Goal: Task Accomplishment & Management: Complete application form

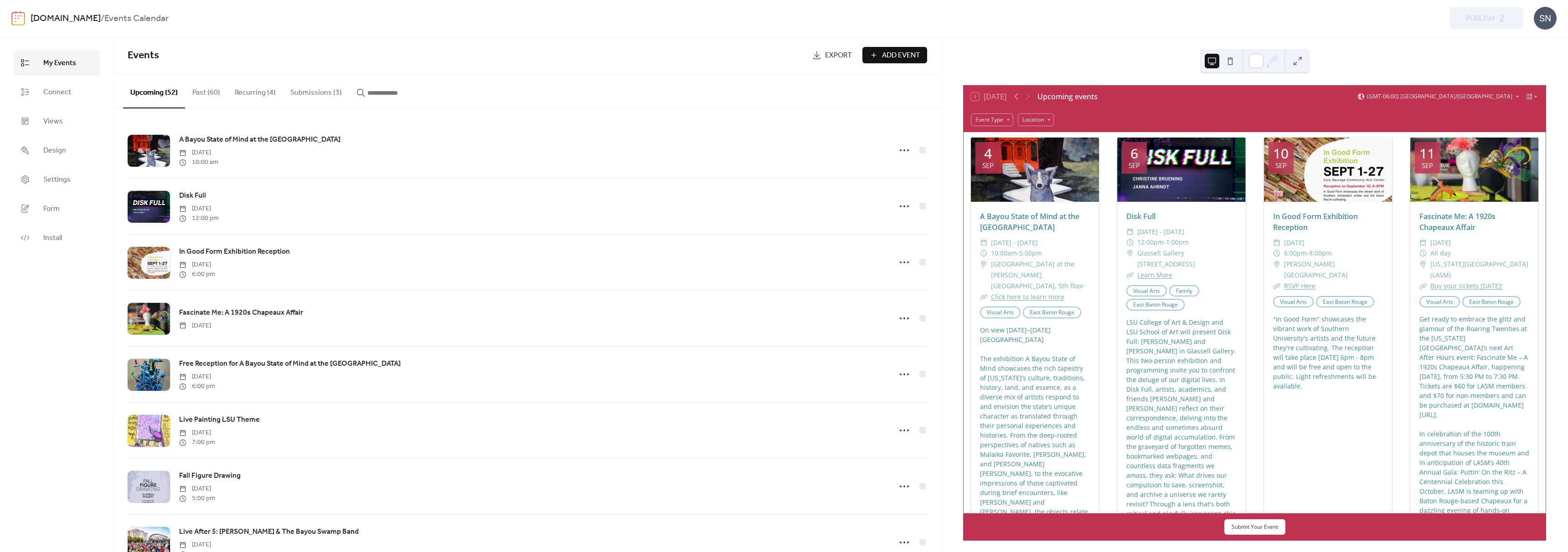
click at [305, 93] on button "Submissions (3)" at bounding box center [316, 91] width 66 height 34
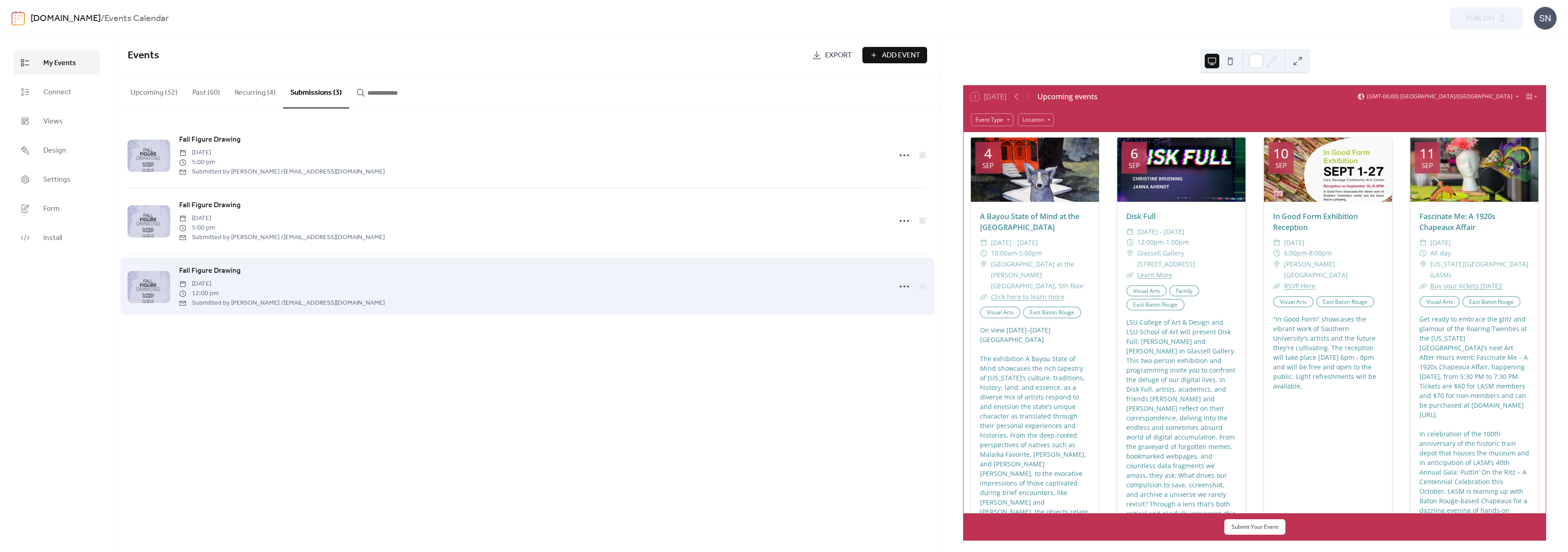
click at [487, 269] on div "Fall Figure Drawing [DATE] 12:00 pm Submitted by [PERSON_NAME] / [EMAIL_ADDRESS…" at bounding box center [532, 286] width 707 height 42
click at [487, 272] on div "Fall Figure Drawing [DATE] 12:00 pm Submitted by [PERSON_NAME] / [EMAIL_ADDRESS…" at bounding box center [532, 286] width 707 height 42
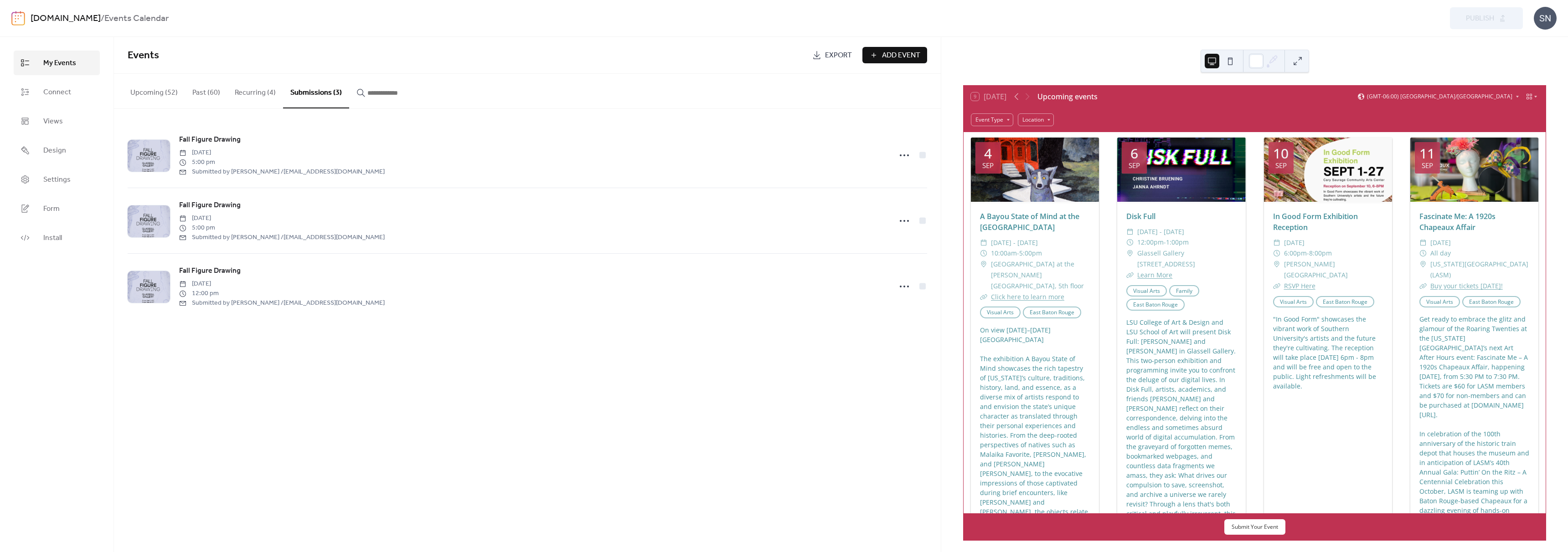
click at [226, 269] on span "Fall Figure Drawing" at bounding box center [210, 271] width 62 height 11
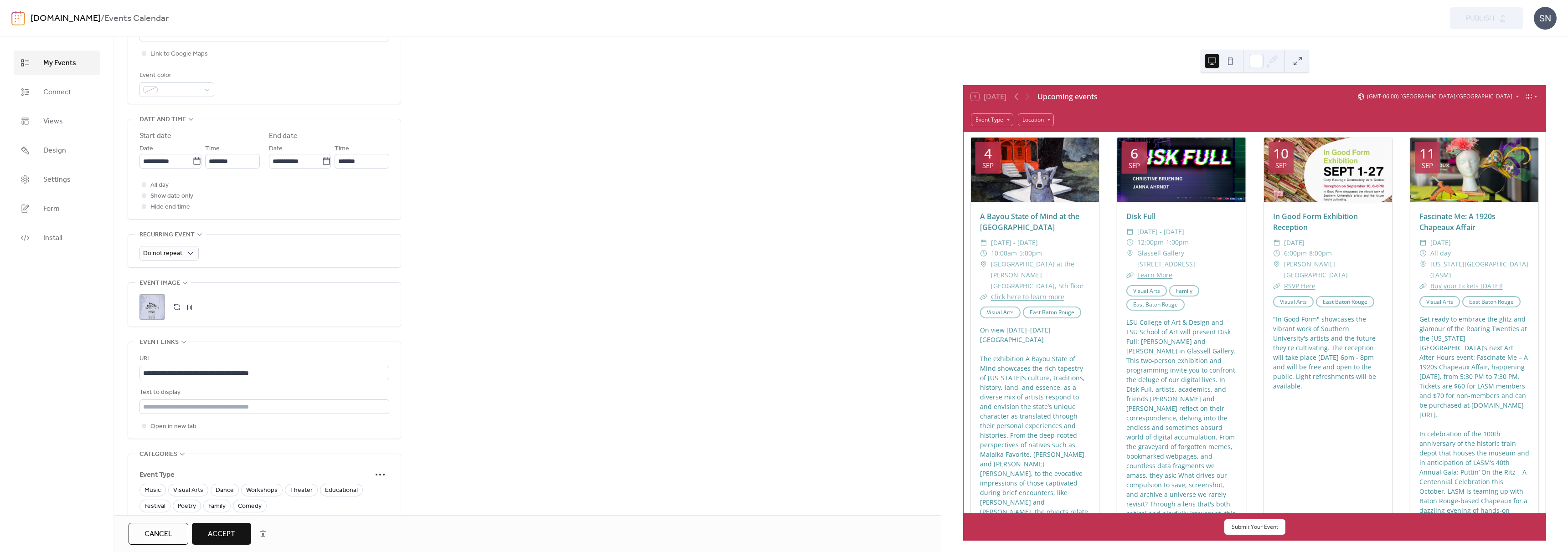
scroll to position [417, 0]
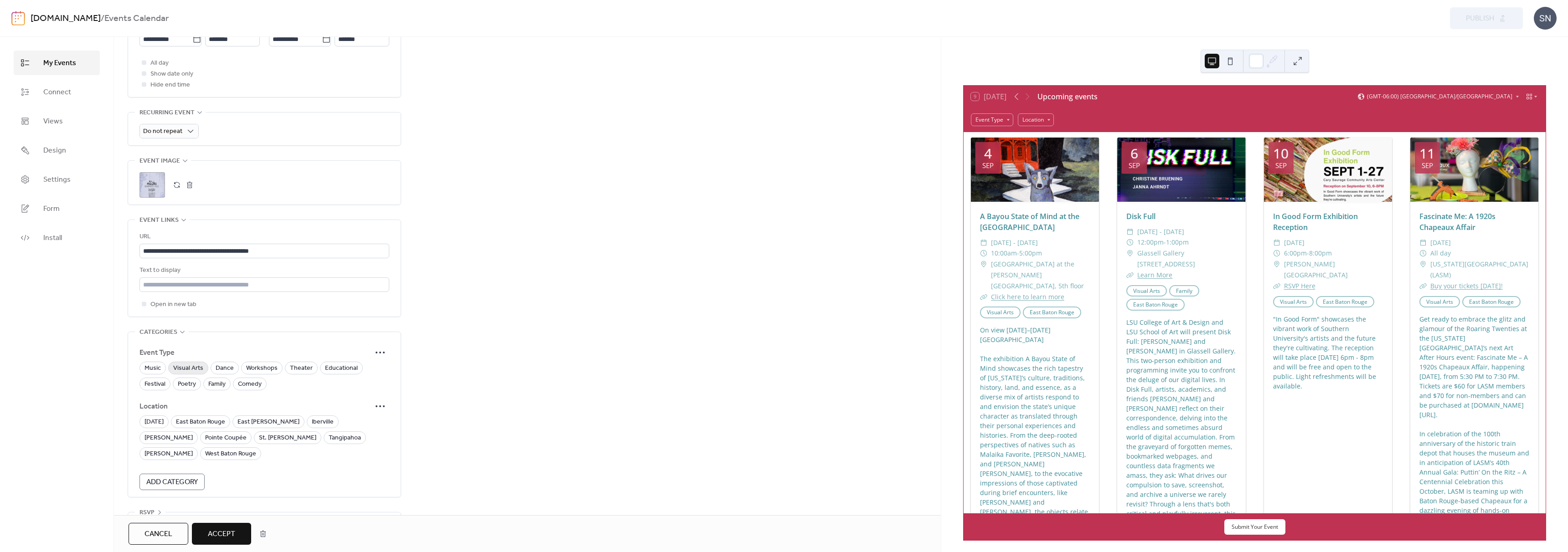
click at [192, 363] on span "Visual Arts" at bounding box center [188, 368] width 30 height 11
click at [261, 363] on span "Workshops" at bounding box center [262, 368] width 32 height 11
click at [345, 363] on span "Educational" at bounding box center [341, 368] width 32 height 11
click at [213, 417] on span "East Baton Rouge" at bounding box center [201, 422] width 49 height 11
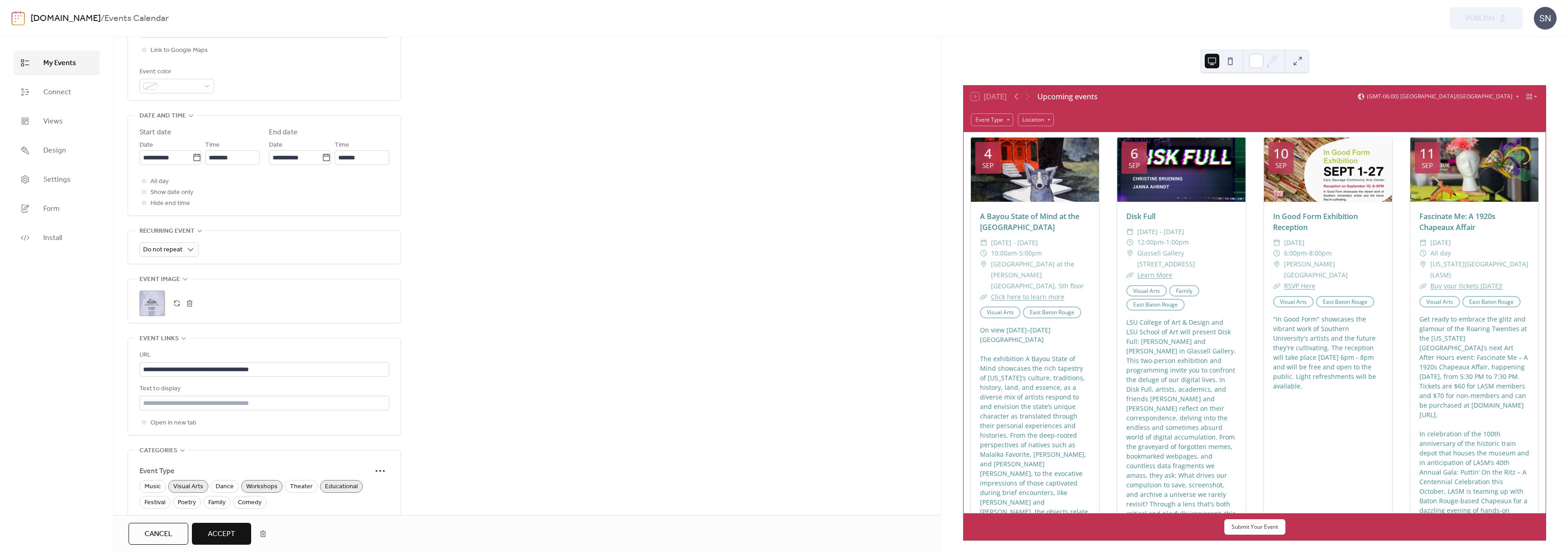
scroll to position [238, 0]
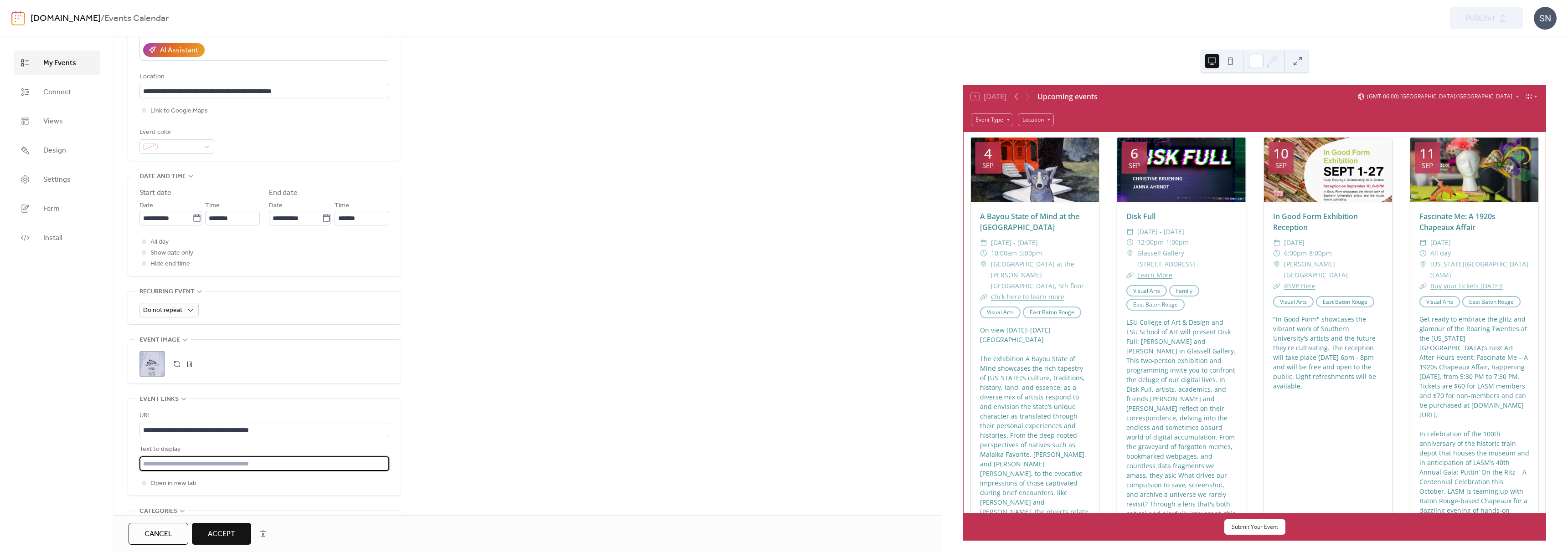
click at [243, 456] on input "text" at bounding box center [264, 463] width 249 height 15
type input "**********"
click at [576, 338] on div "**********" at bounding box center [528, 285] width 826 height 872
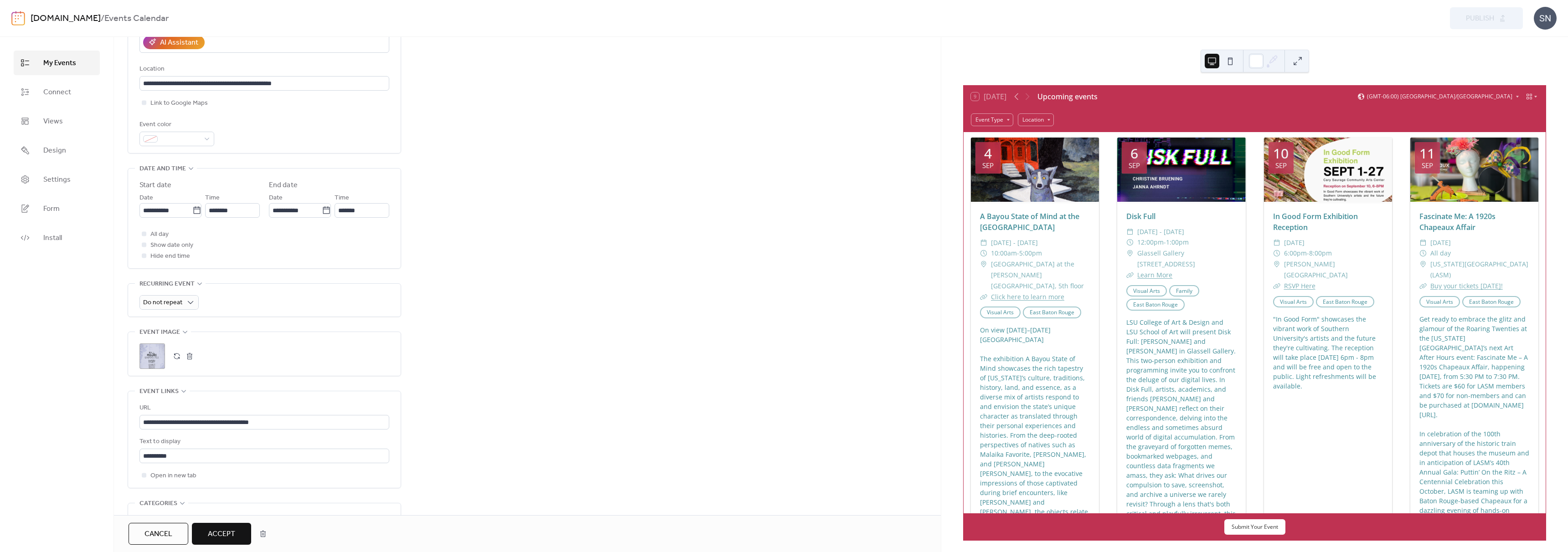
scroll to position [417, 0]
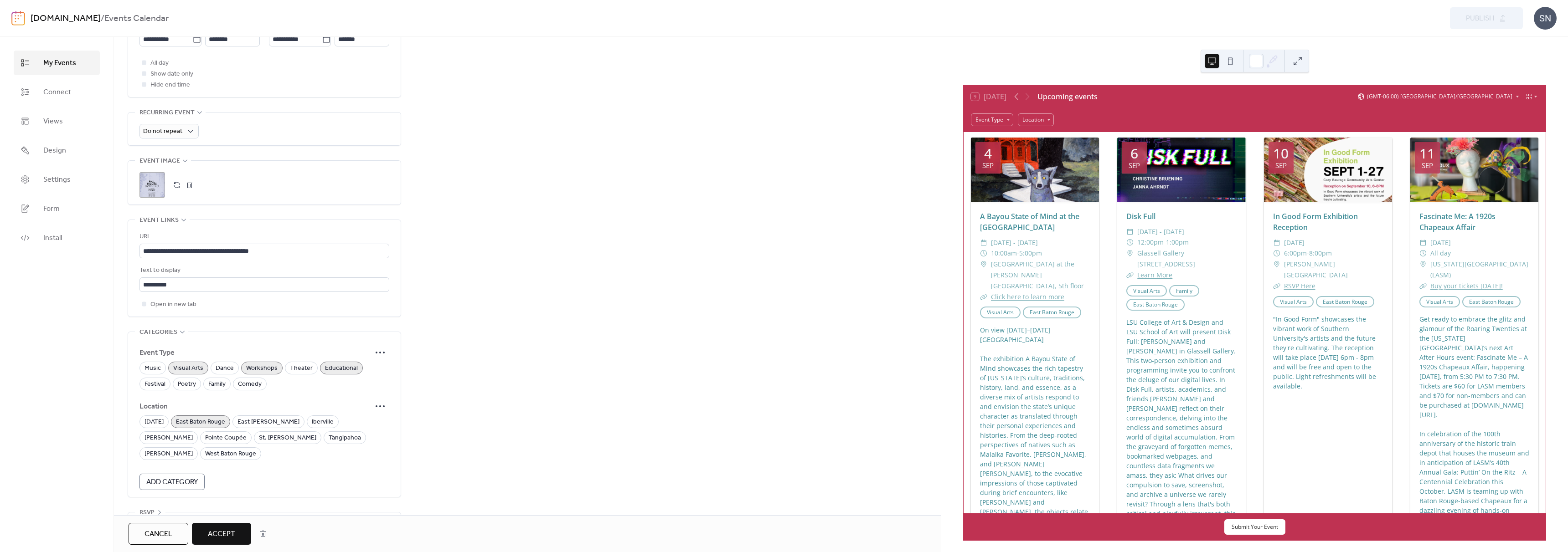
click at [217, 532] on span "Accept" at bounding box center [221, 534] width 27 height 11
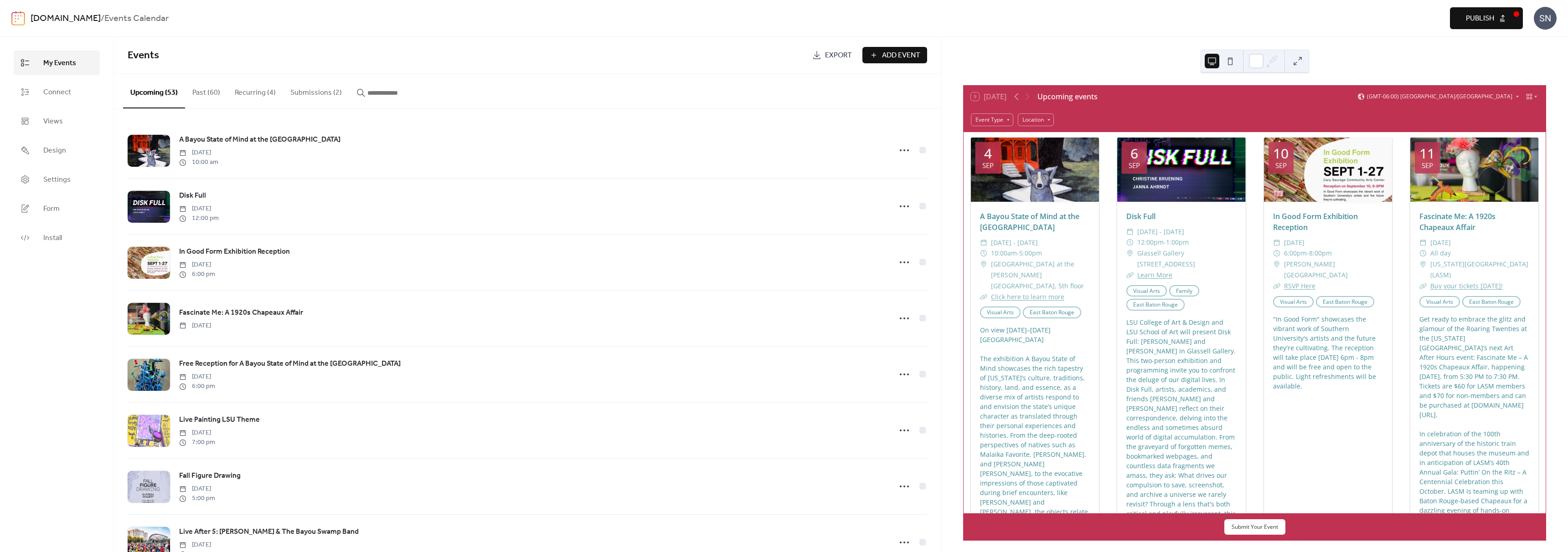
click at [310, 87] on button "Submissions (2)" at bounding box center [316, 91] width 66 height 34
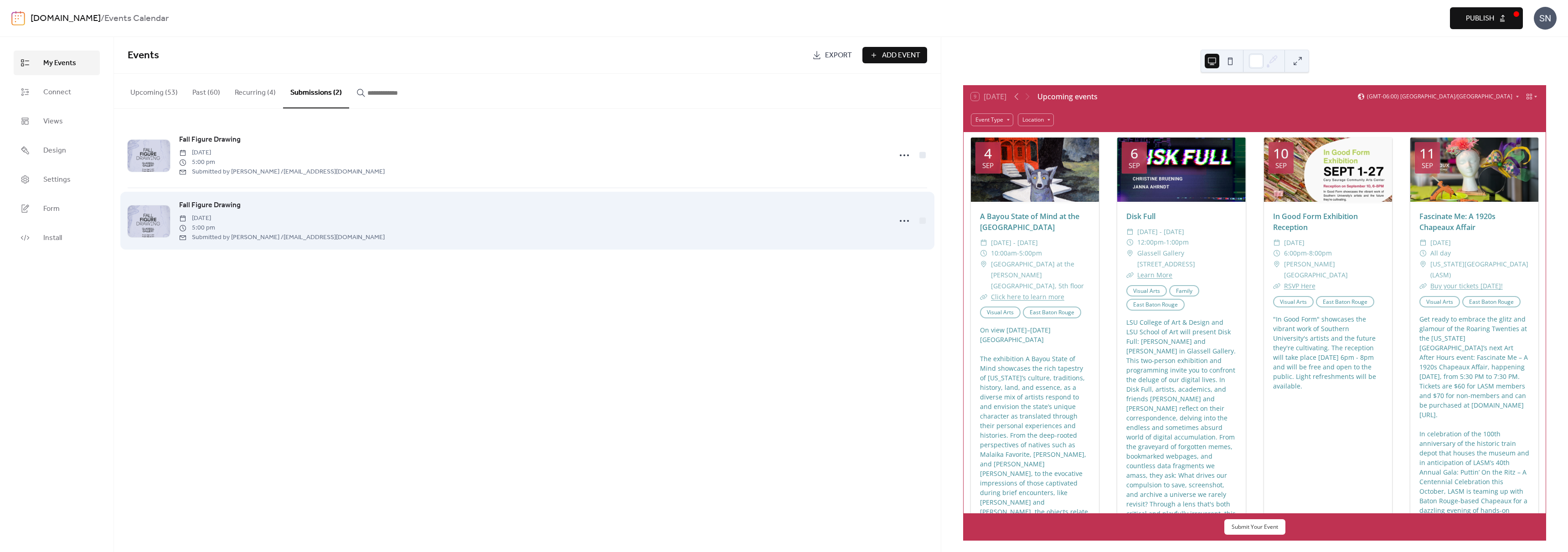
click at [486, 235] on div "Fall Figure Drawing [DATE] 5:00 pm Submitted by [PERSON_NAME] / [EMAIL_ADDRESS]…" at bounding box center [532, 220] width 707 height 42
click at [346, 217] on div "Fall Figure Drawing [DATE] 5:00 pm Submitted by [PERSON_NAME] / [EMAIL_ADDRESS]…" at bounding box center [532, 220] width 707 height 42
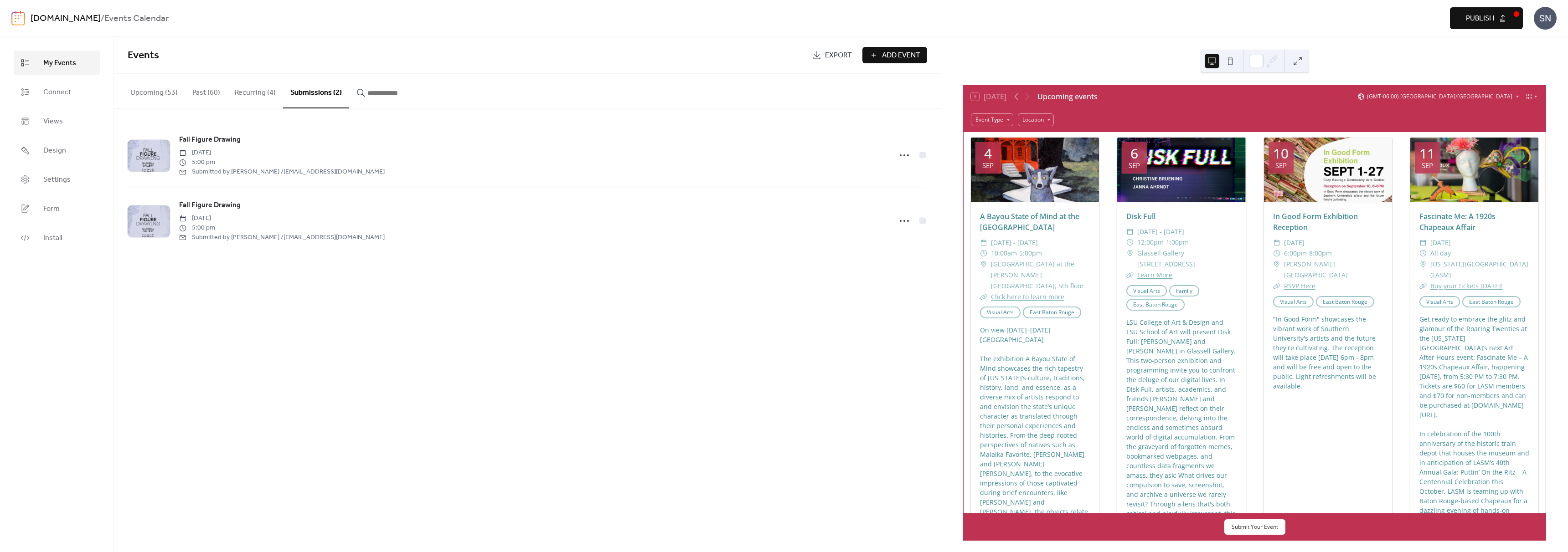
click at [220, 205] on span "Fall Figure Drawing" at bounding box center [210, 205] width 62 height 11
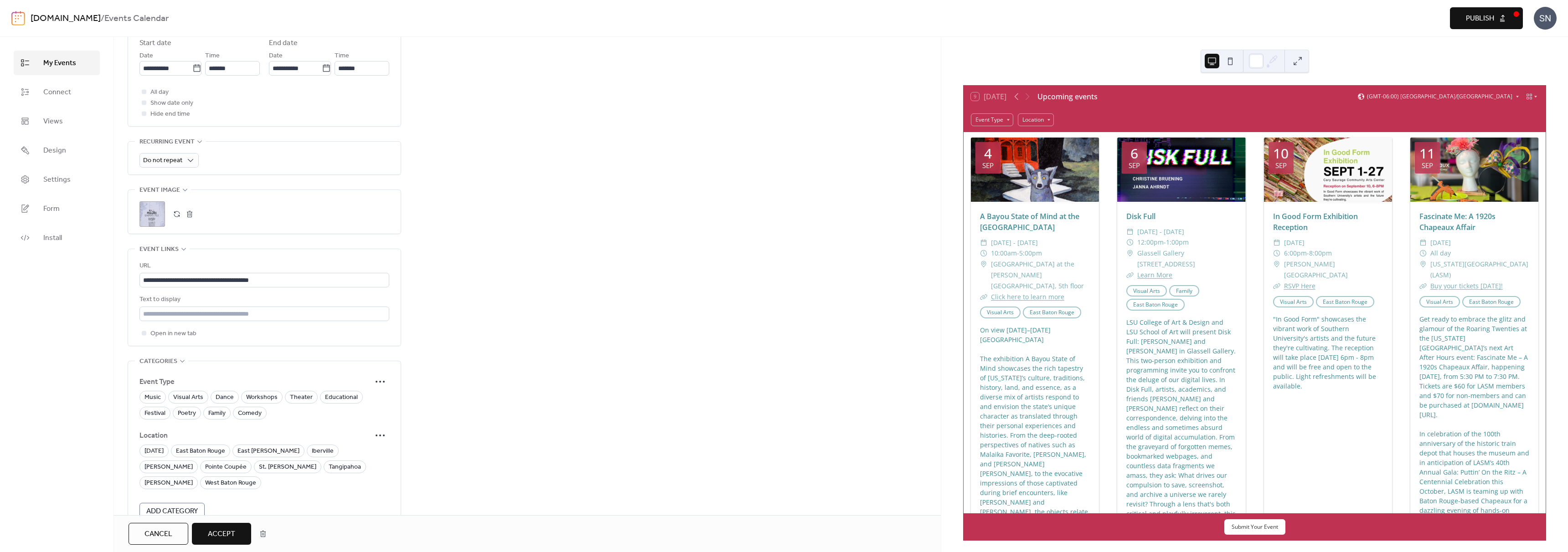
scroll to position [417, 0]
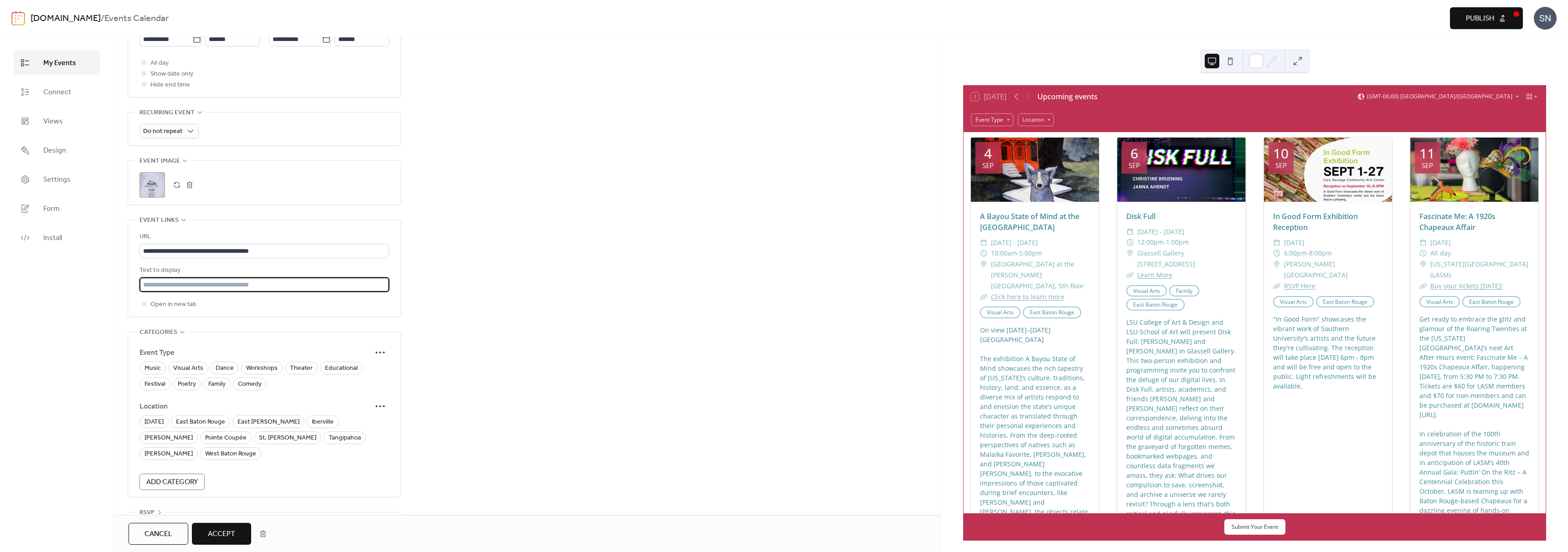
click at [285, 277] on input "text" at bounding box center [264, 284] width 249 height 15
type input "**********"
click at [192, 363] on span "Visual Arts" at bounding box center [188, 368] width 30 height 11
click at [259, 363] on span "Workshops" at bounding box center [262, 368] width 32 height 11
click at [333, 363] on span "Educational" at bounding box center [341, 368] width 32 height 11
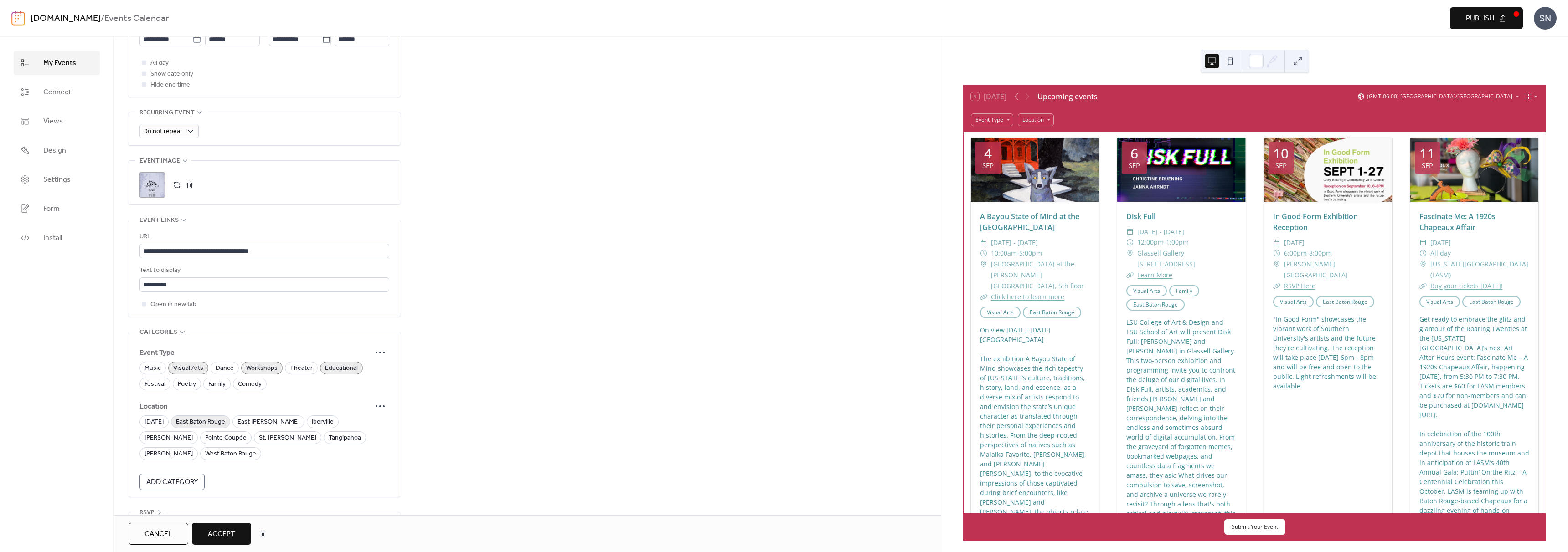
click at [192, 417] on span "East Baton Rouge" at bounding box center [201, 422] width 49 height 11
click at [224, 537] on span "Accept" at bounding box center [221, 534] width 27 height 11
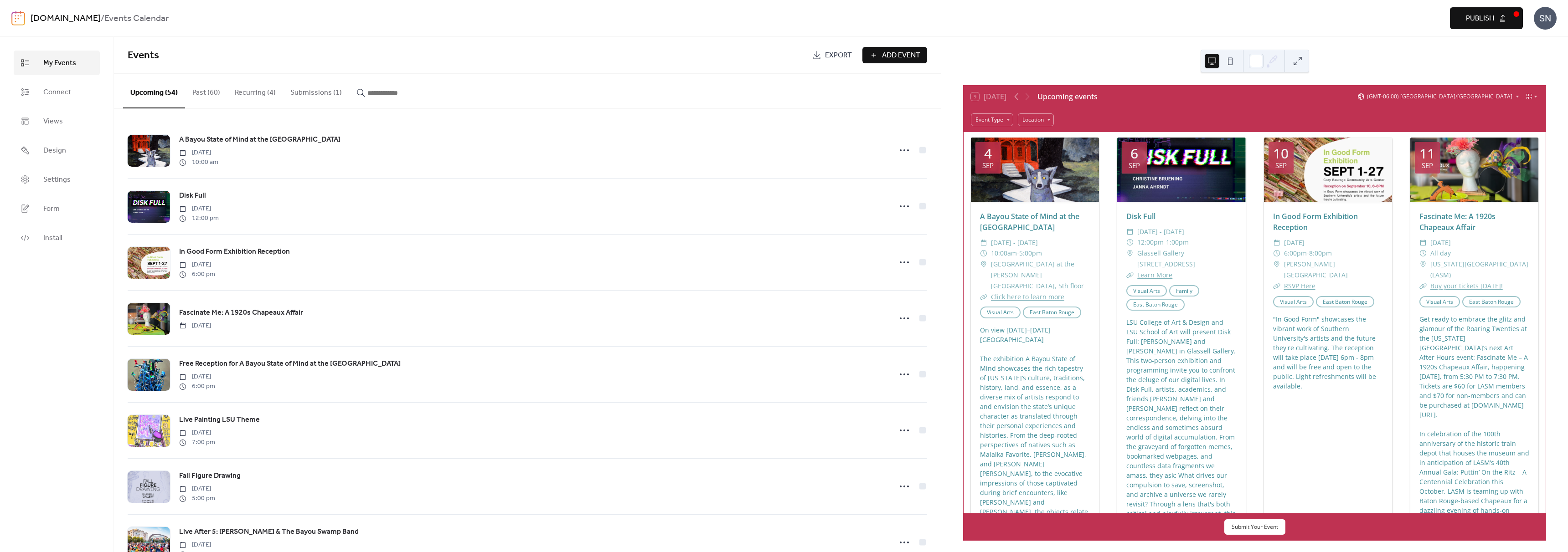
click at [305, 100] on button "Submissions (1)" at bounding box center [316, 91] width 66 height 34
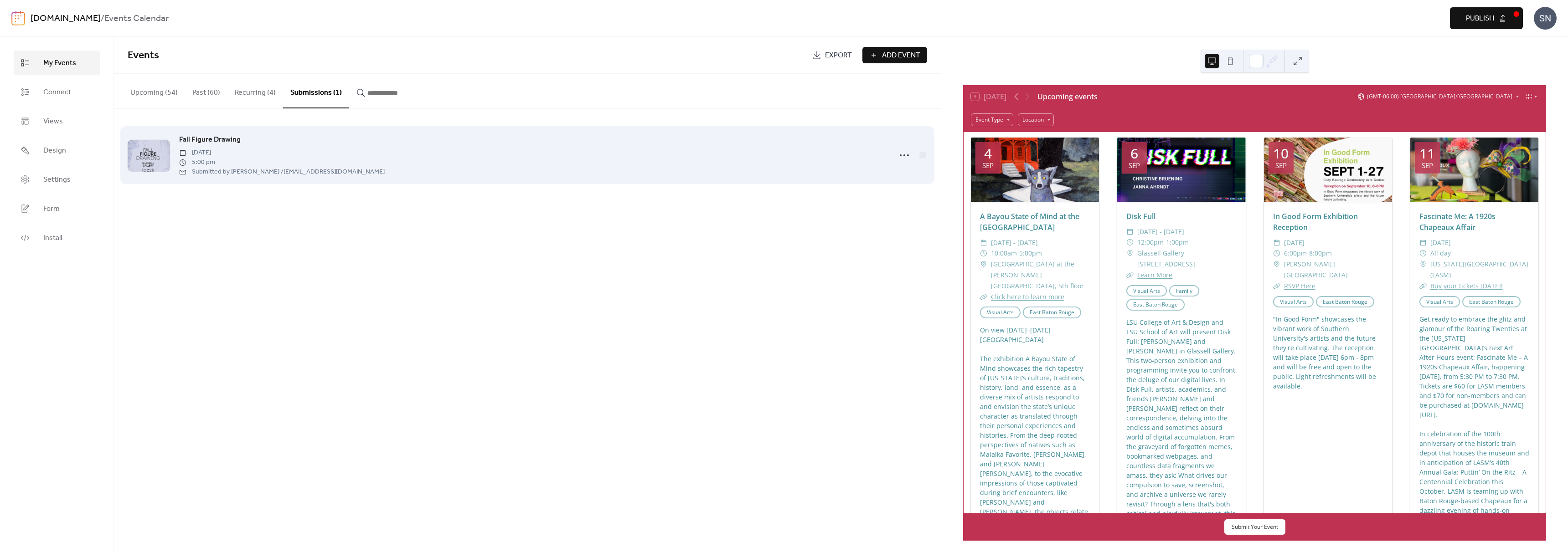
click at [227, 140] on span "Fall Figure Drawing" at bounding box center [210, 140] width 62 height 11
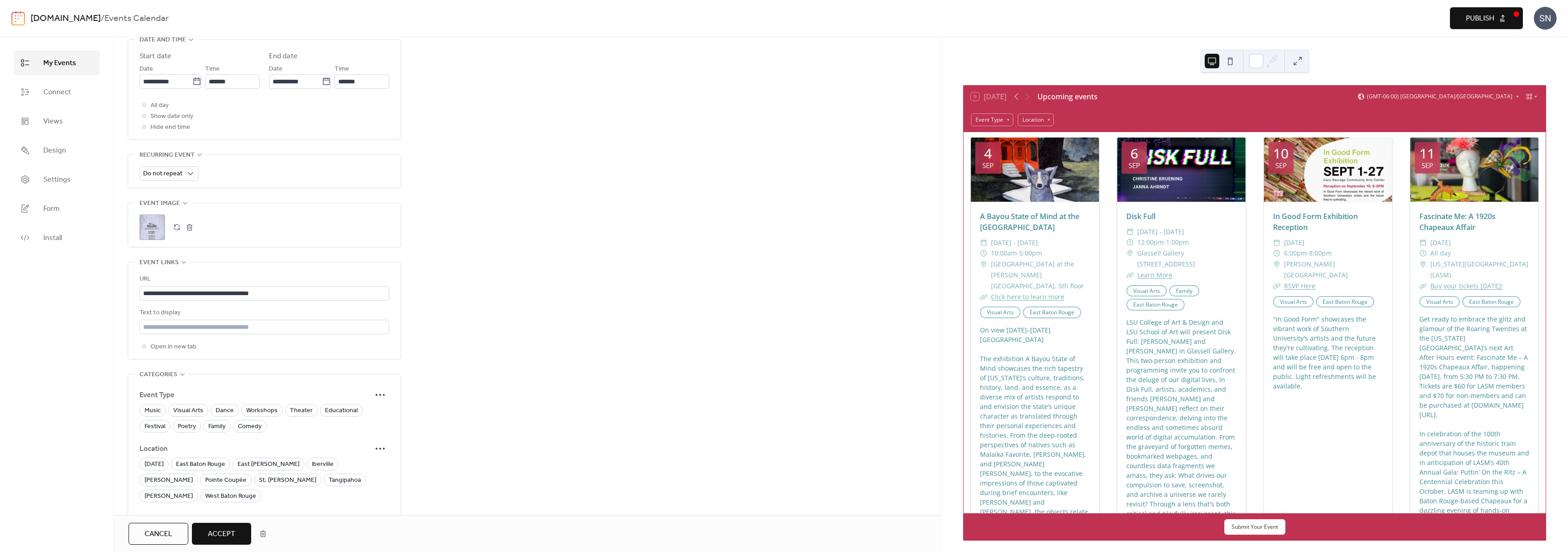
scroll to position [375, 0]
click at [222, 320] on input "text" at bounding box center [264, 327] width 249 height 15
type input "**********"
click at [199, 405] on span "Visual Arts" at bounding box center [188, 411] width 30 height 11
click at [248, 405] on span "Workshops" at bounding box center [262, 411] width 32 height 11
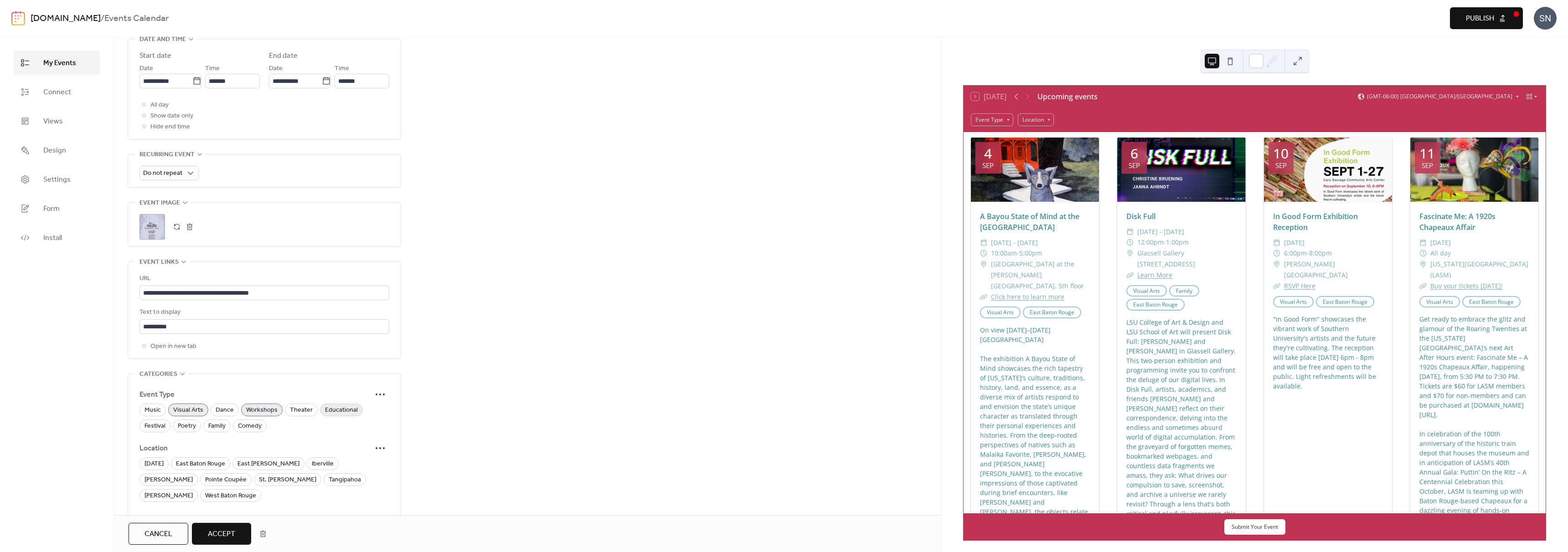
click at [332, 405] on span "Educational" at bounding box center [341, 411] width 32 height 11
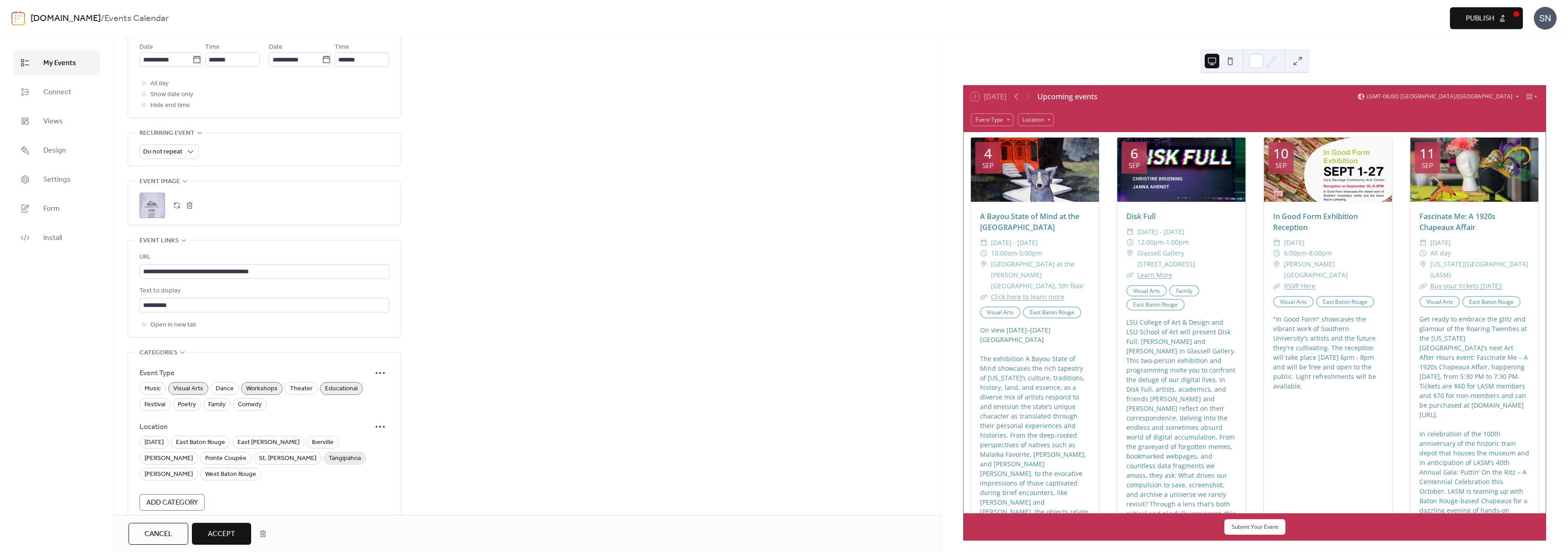
scroll to position [417, 0]
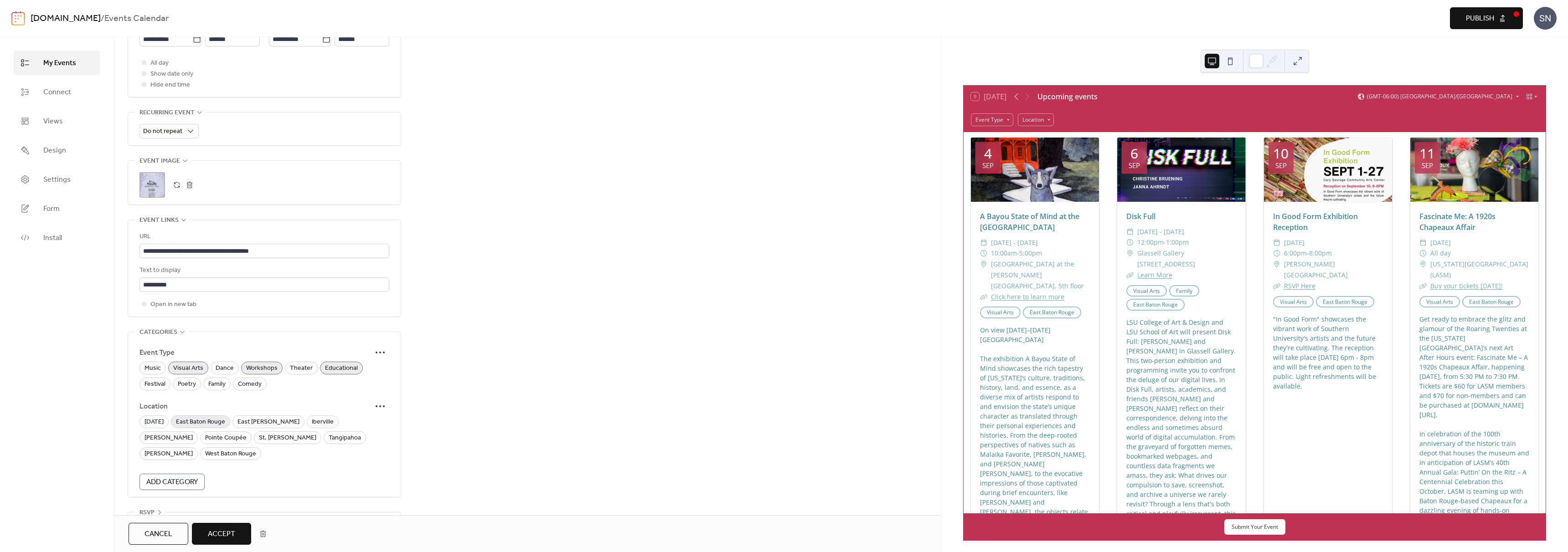
click at [209, 417] on span "East Baton Rouge" at bounding box center [201, 422] width 49 height 11
click at [227, 524] on button "Accept" at bounding box center [221, 533] width 59 height 22
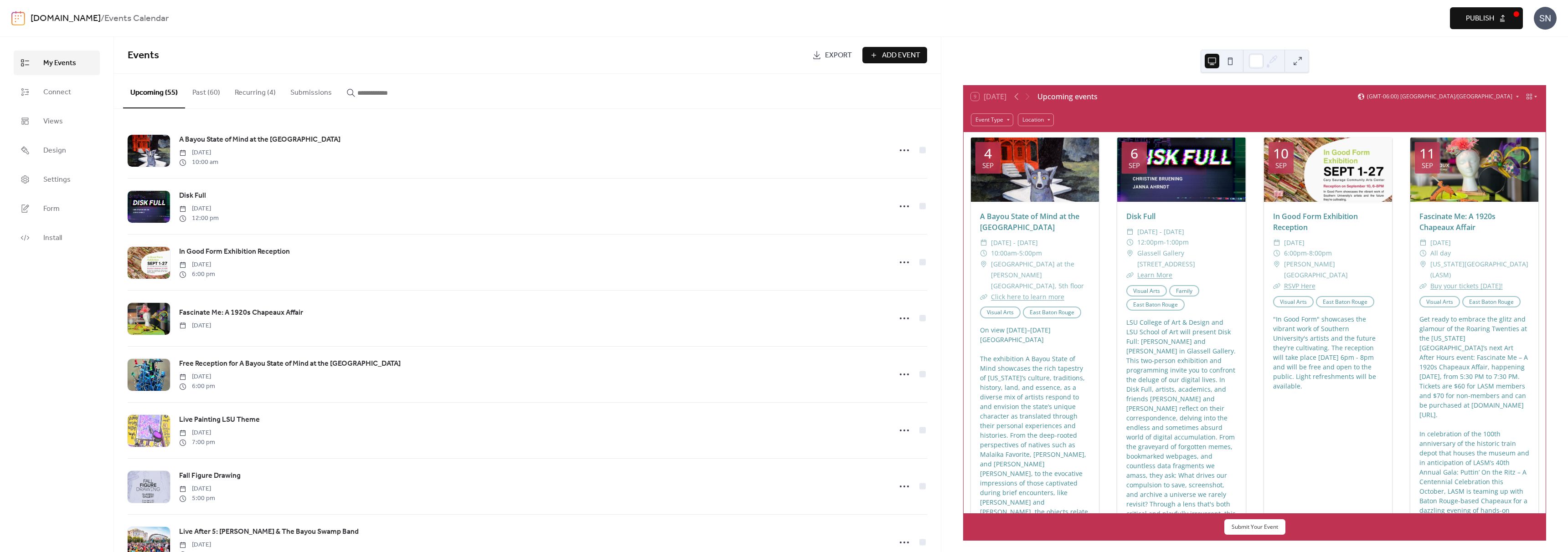
click at [1505, 17] on button "Publish" at bounding box center [1486, 18] width 73 height 22
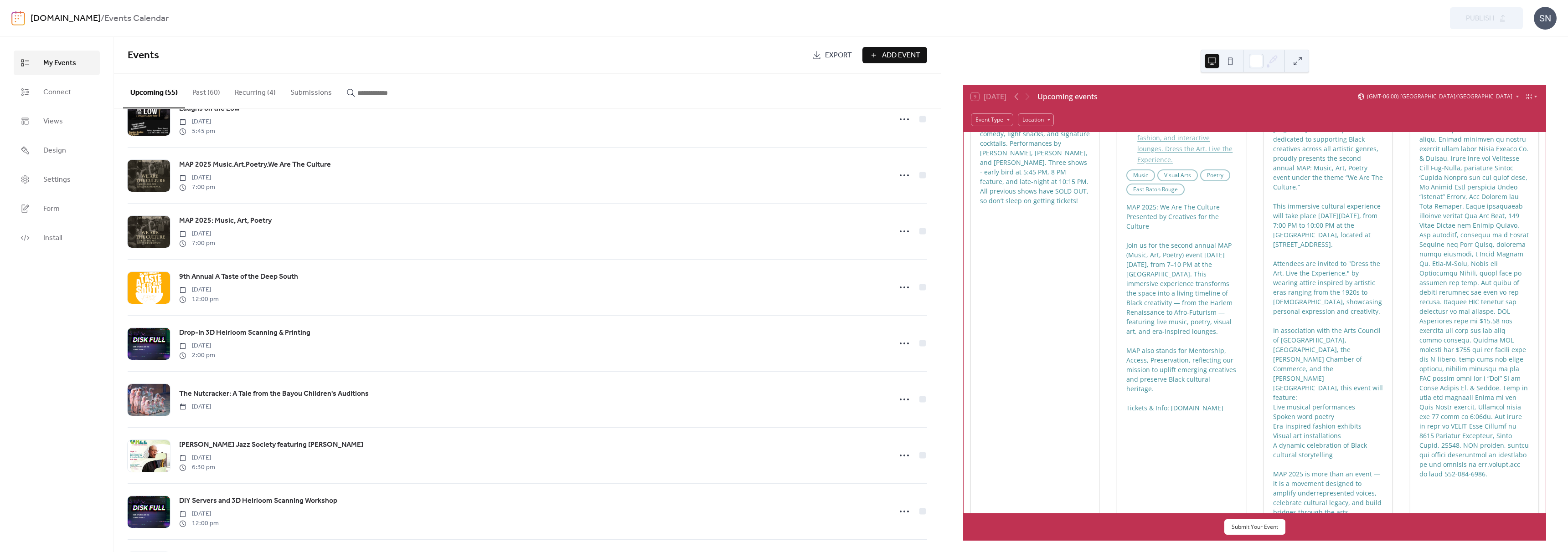
scroll to position [463, 0]
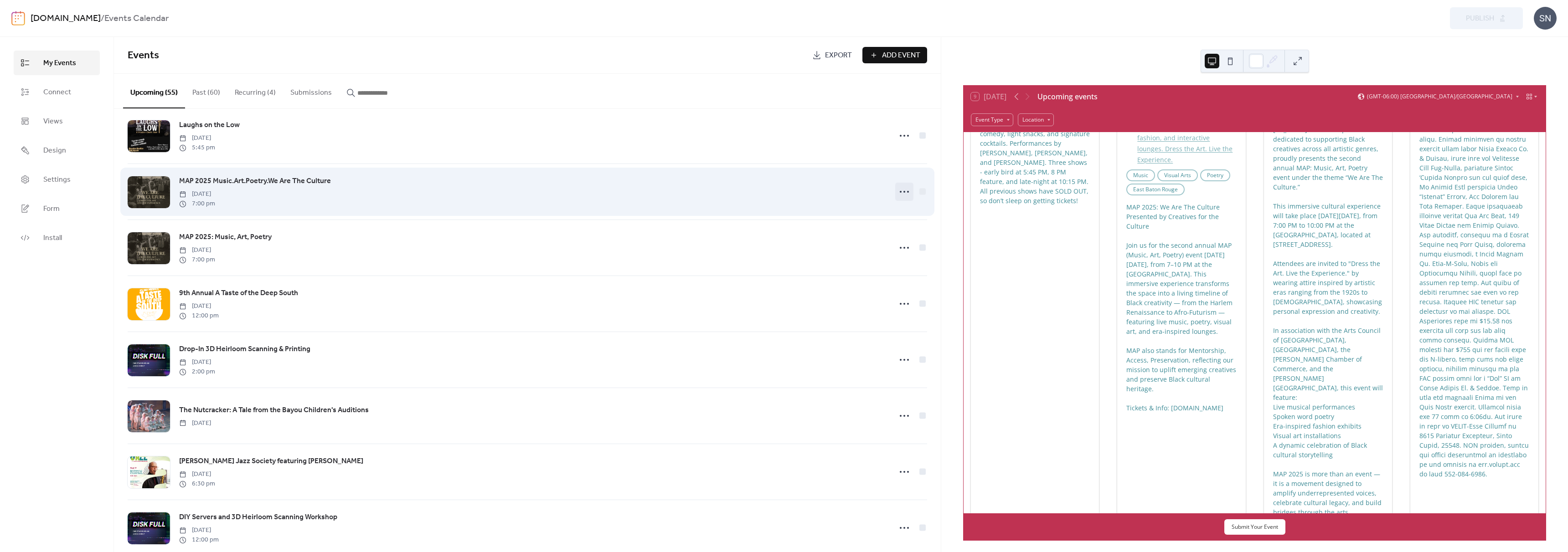
click at [907, 189] on icon at bounding box center [904, 191] width 15 height 15
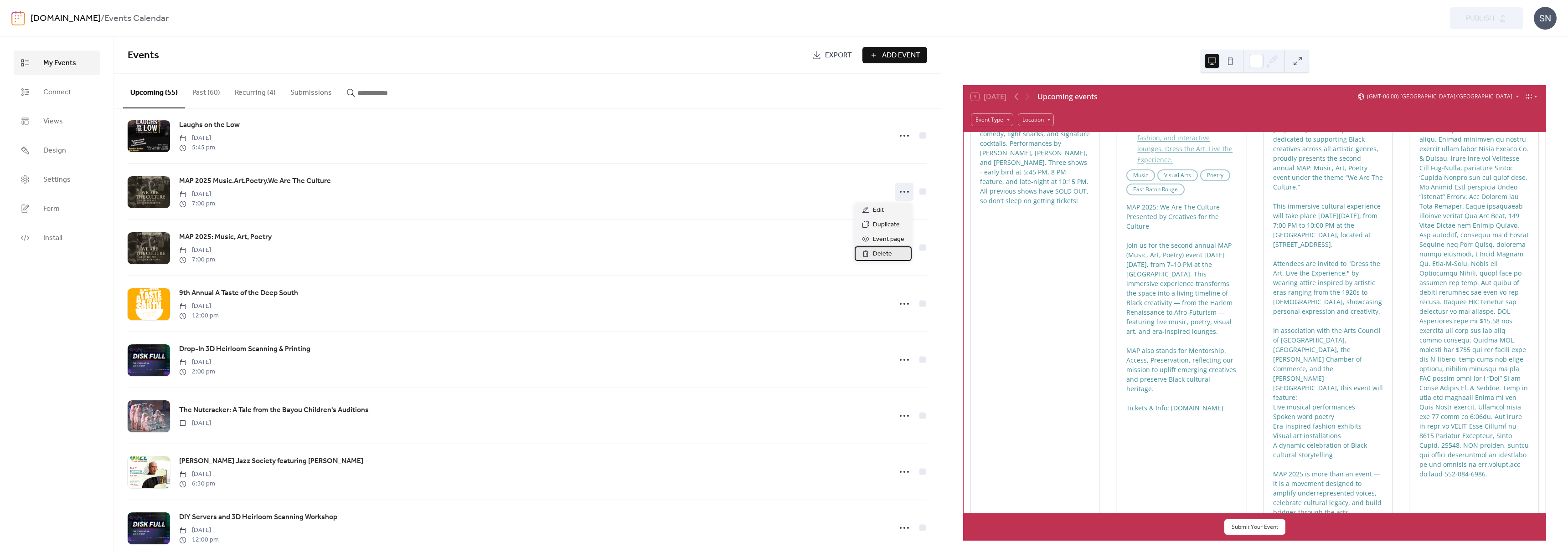
click at [877, 251] on span "Delete" at bounding box center [882, 254] width 19 height 11
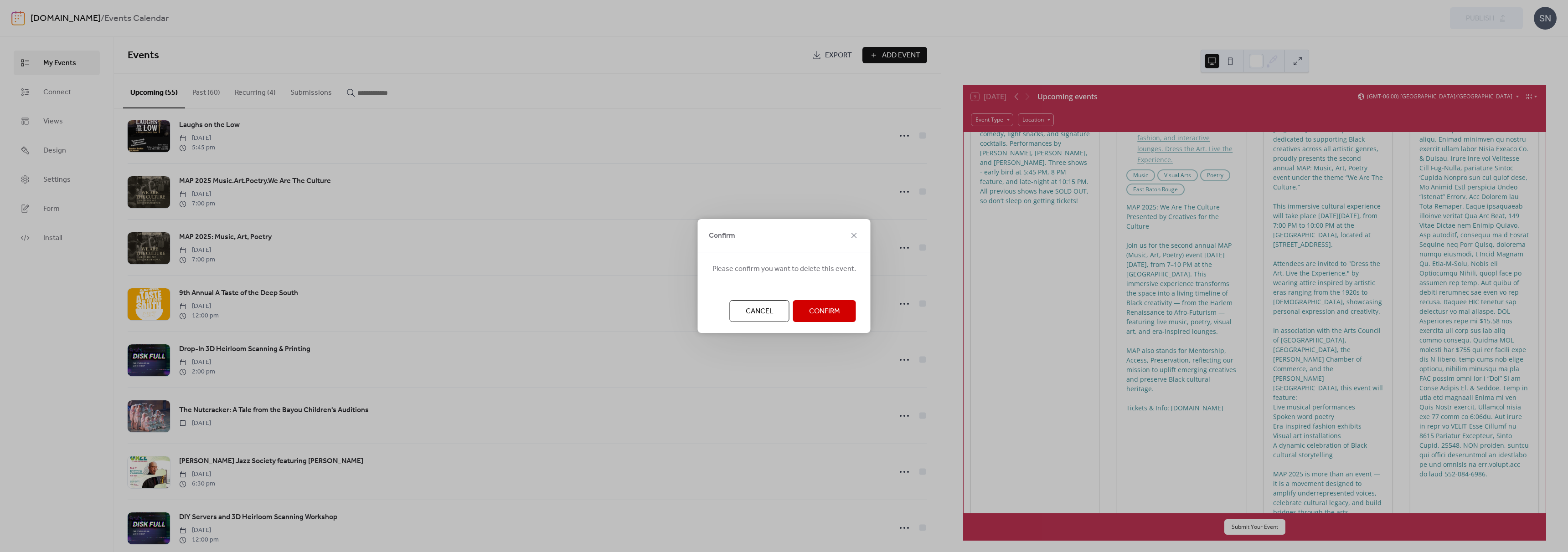
click at [837, 306] on span "Confirm" at bounding box center [824, 312] width 31 height 11
